Goal: Information Seeking & Learning: Learn about a topic

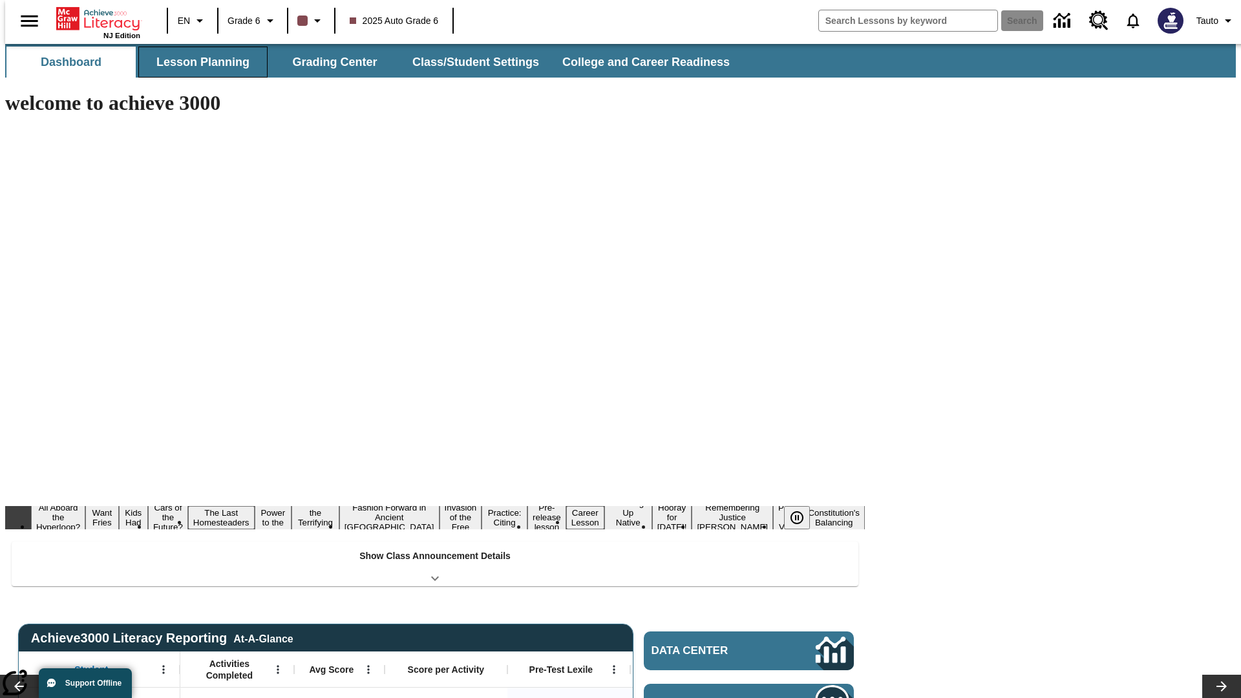
click at [198, 62] on button "Lesson Planning" at bounding box center [202, 62] width 129 height 31
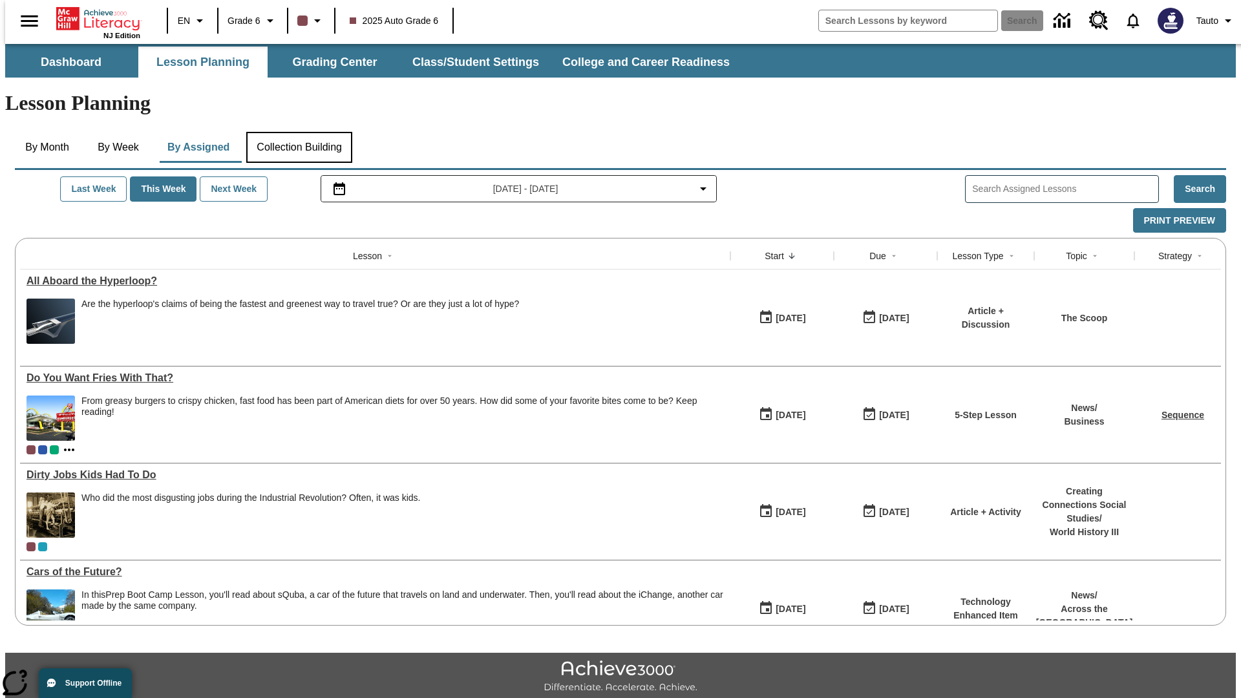
click at [299, 132] on button "Collection Building" at bounding box center [299, 147] width 106 height 31
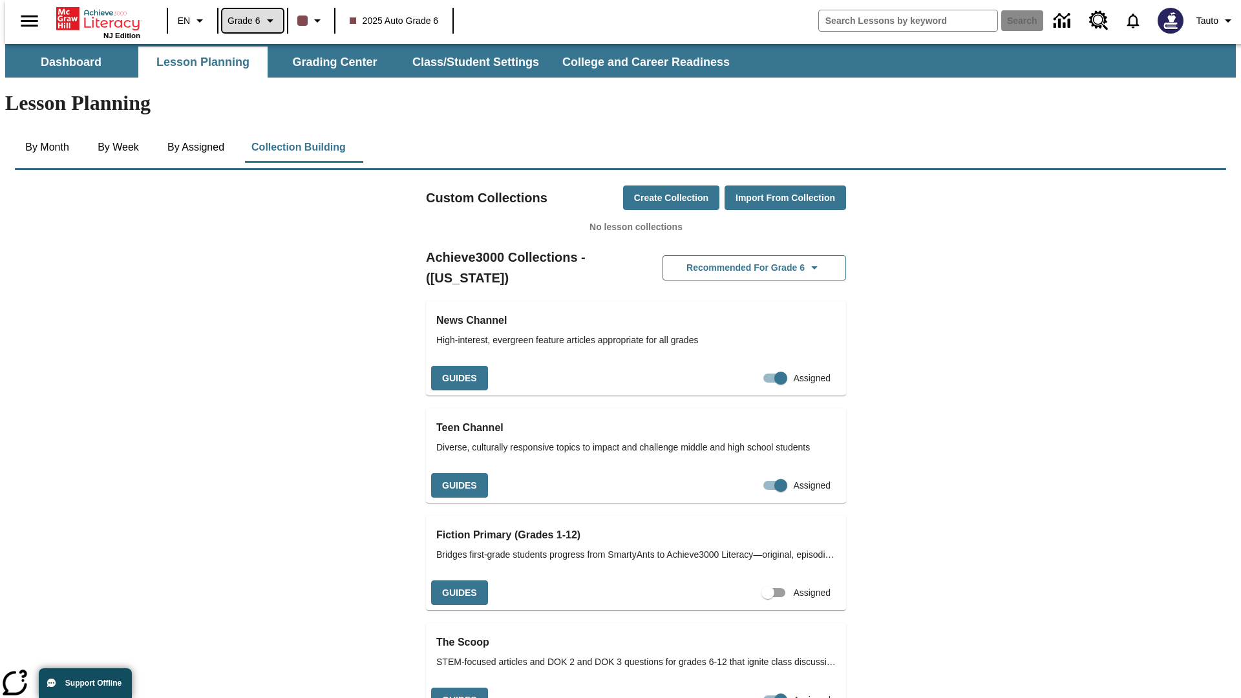
click at [248, 21] on span "Grade 6" at bounding box center [244, 21] width 33 height 14
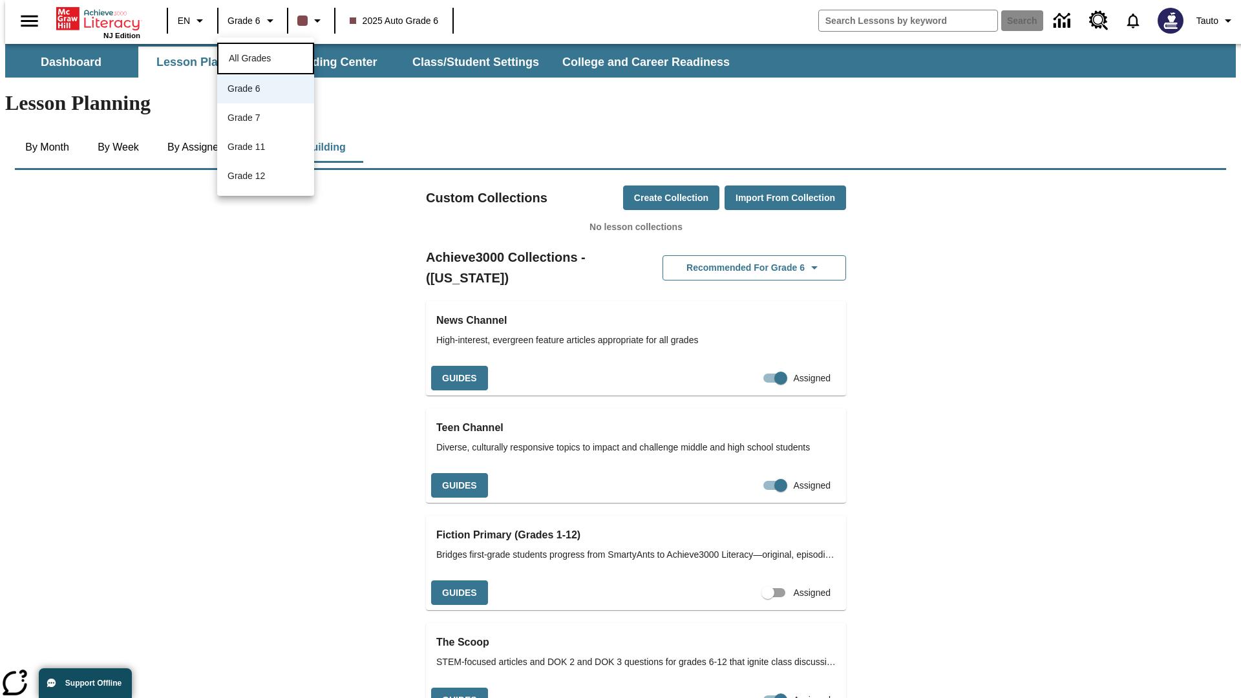
click at [266, 57] on span "All Grades" at bounding box center [250, 58] width 42 height 10
